Goal: Task Accomplishment & Management: Manage account settings

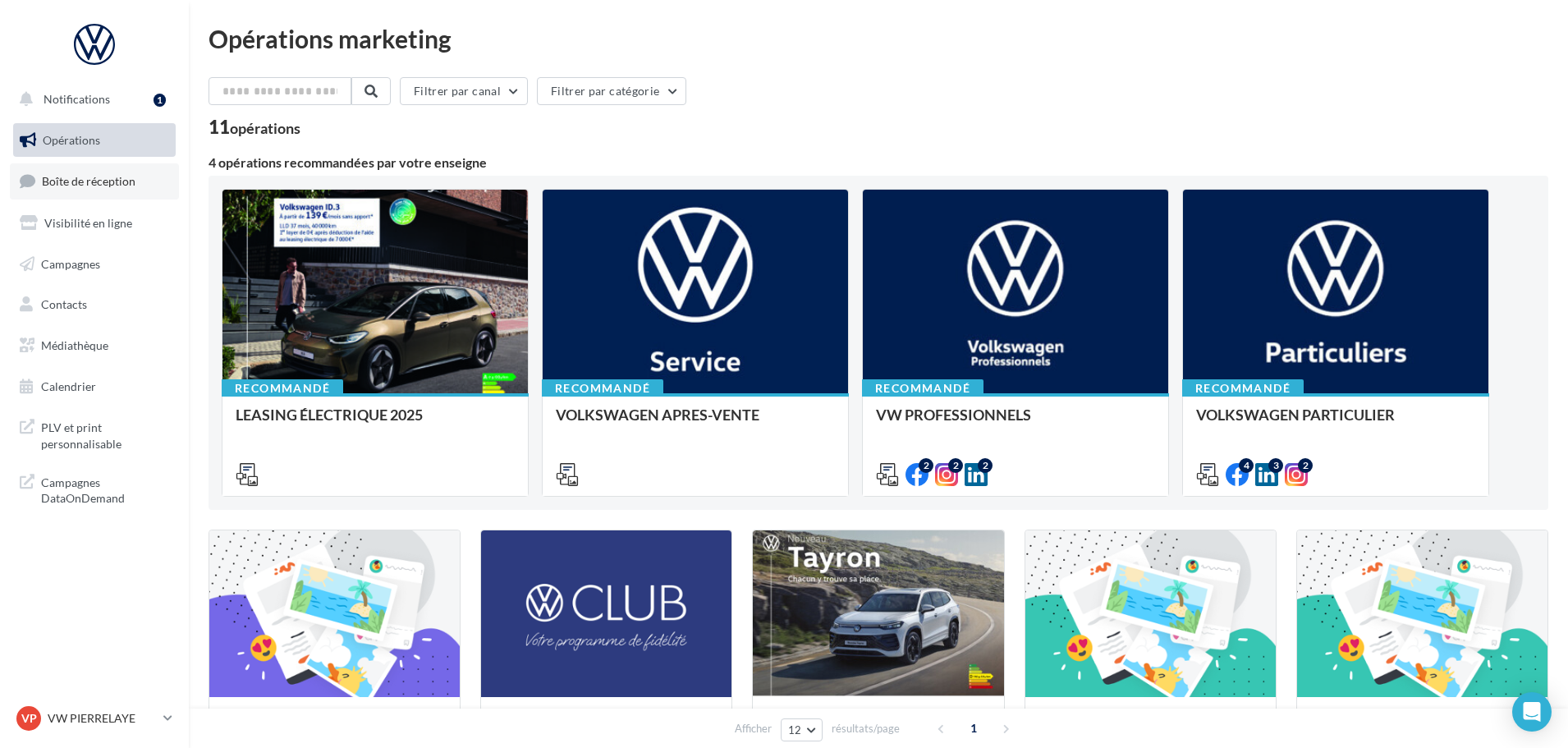
click at [42, 188] on span "Boîte de réception" at bounding box center [89, 181] width 94 height 14
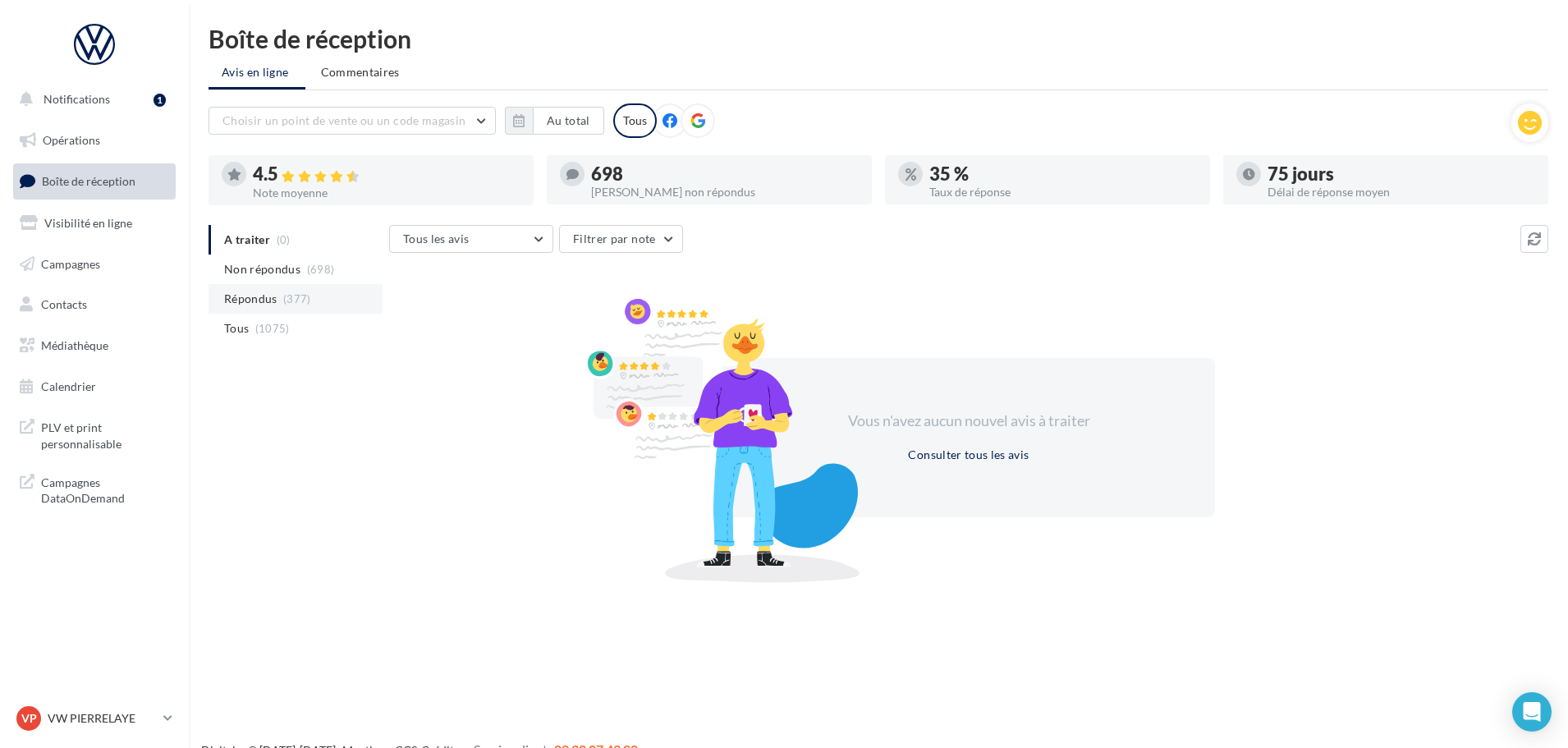
click at [309, 295] on span "(377)" at bounding box center [297, 299] width 28 height 13
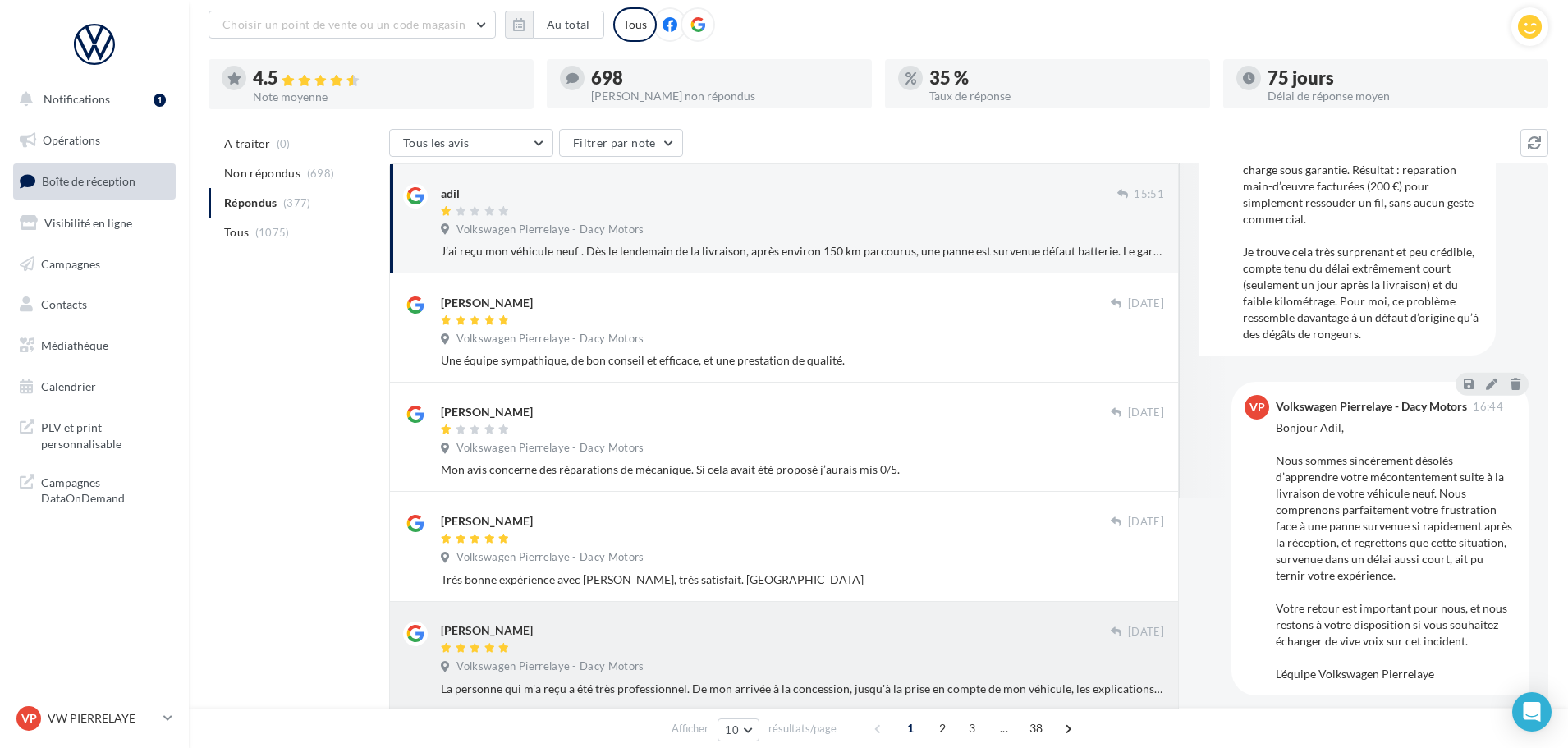
scroll to position [95, 0]
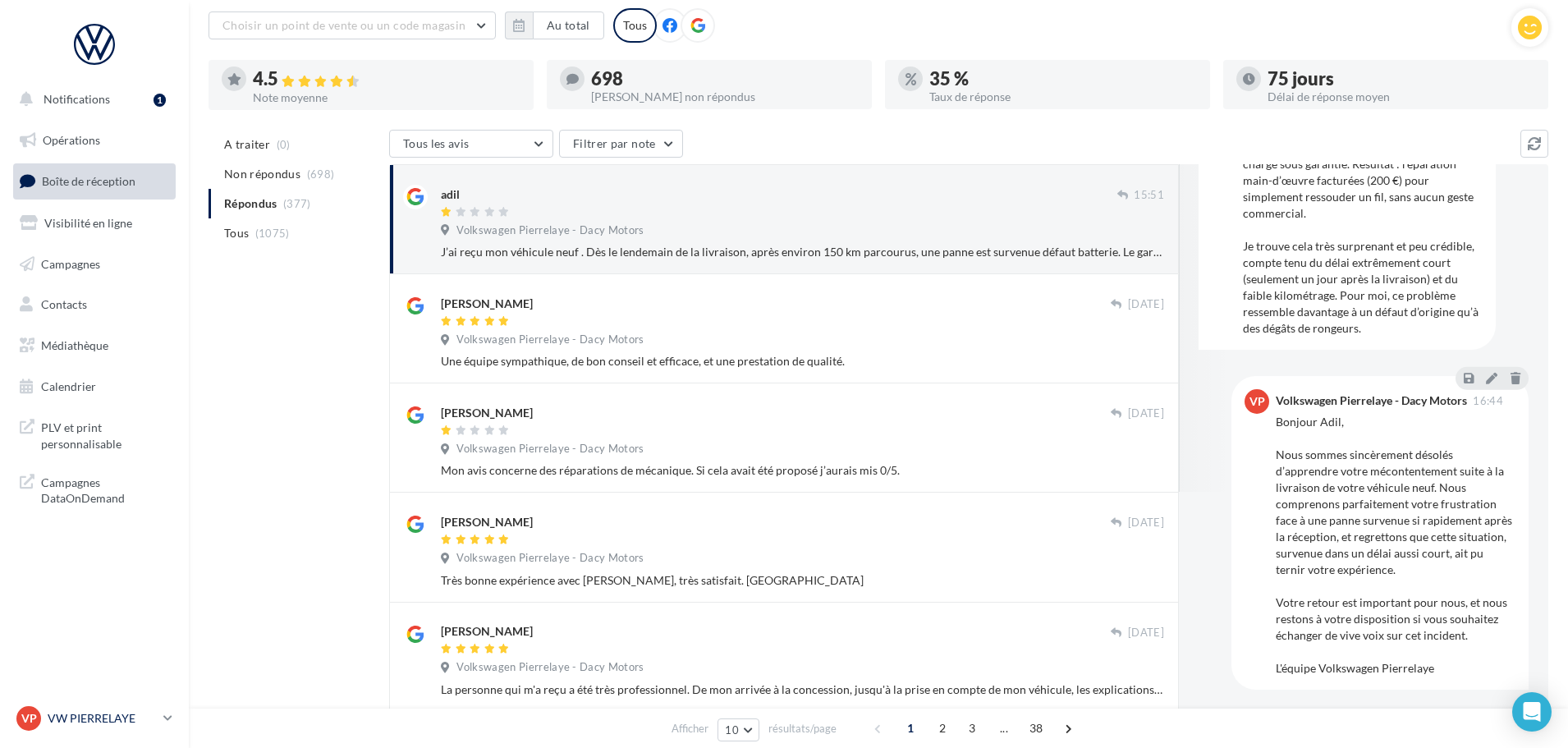
click at [82, 718] on p "VW PIERRELAYE" at bounding box center [102, 719] width 110 height 17
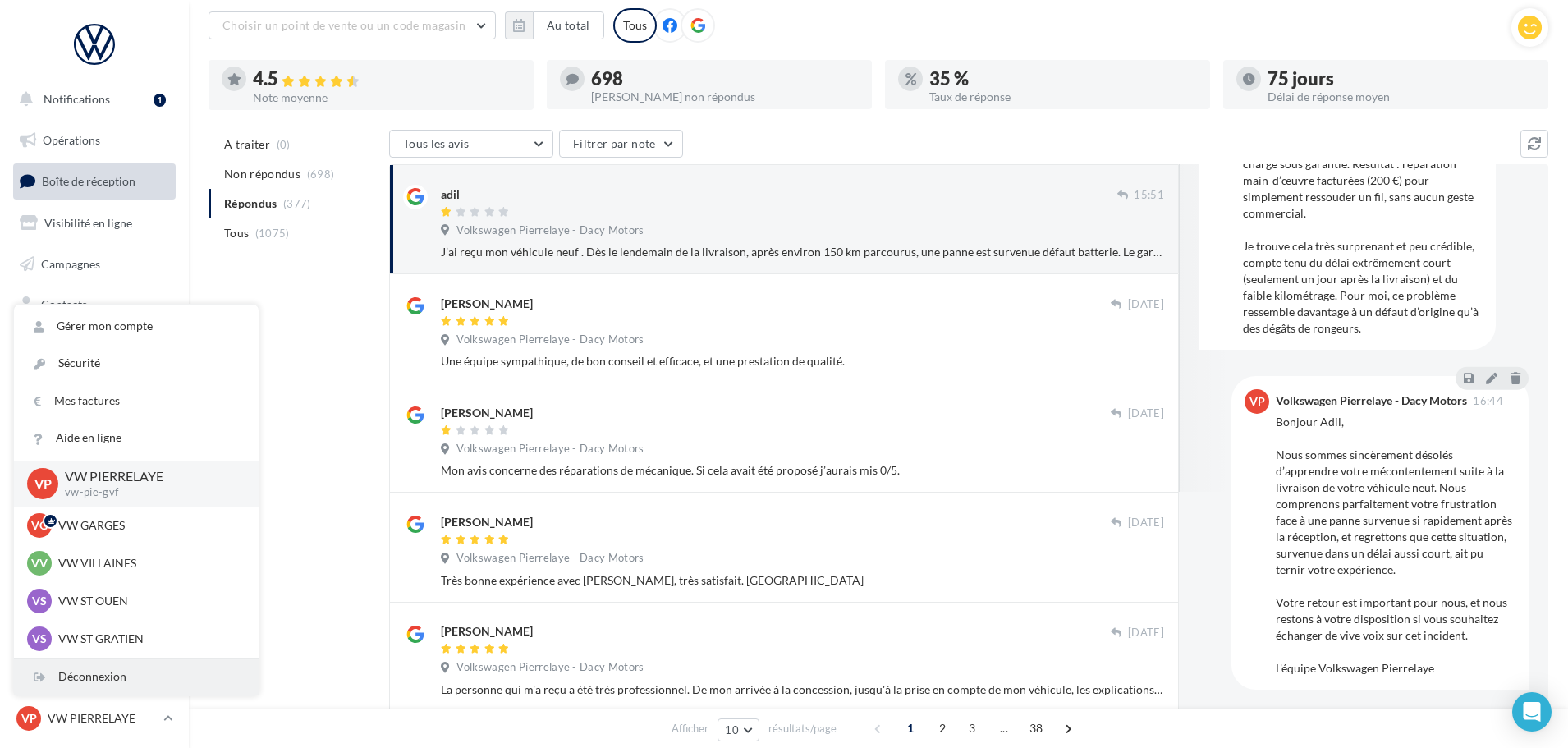
click at [92, 681] on div "Déconnexion" at bounding box center [136, 677] width 245 height 37
